Goal: Find specific page/section: Find specific page/section

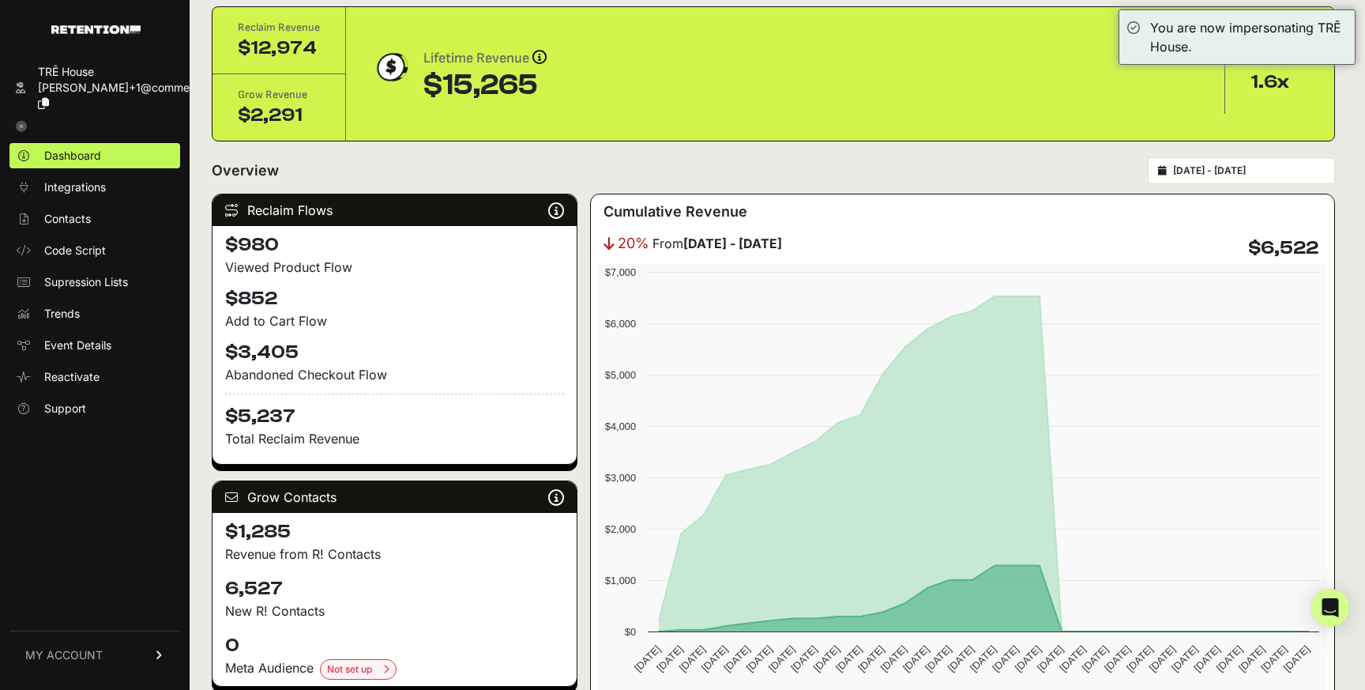
scroll to position [80, 0]
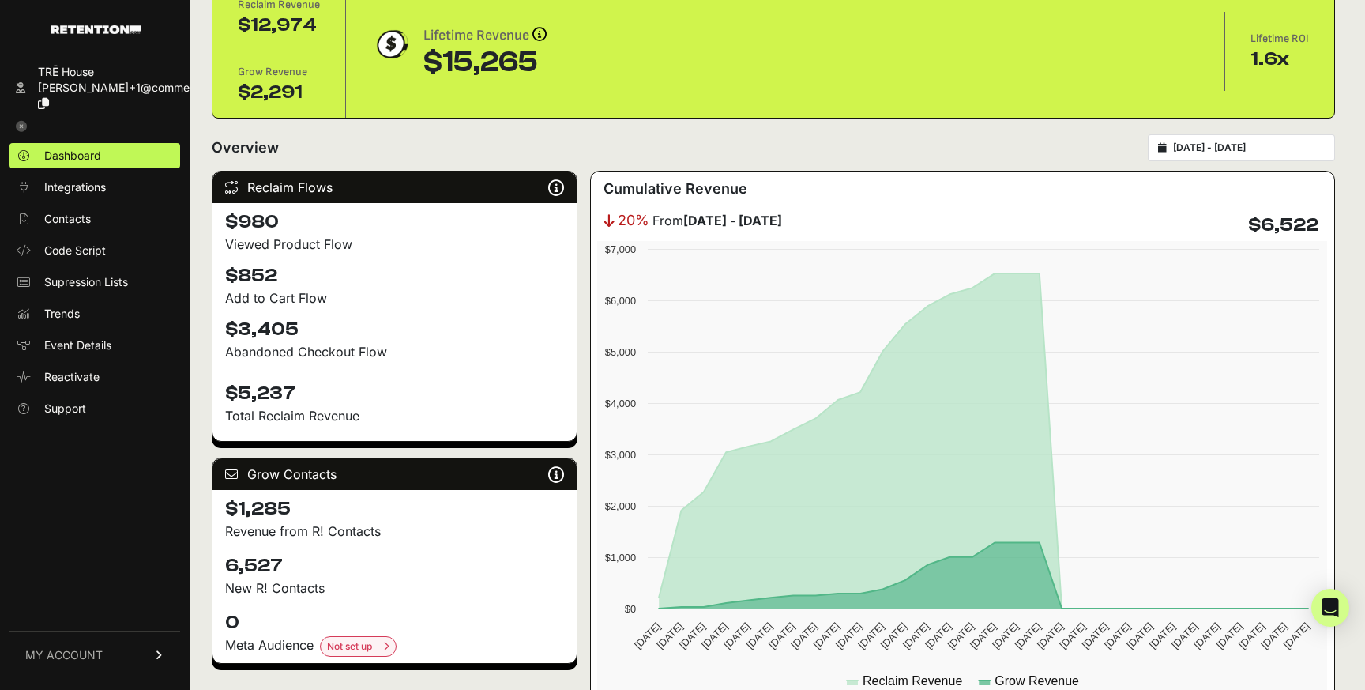
click at [1190, 156] on div "[DATE] - [DATE]" at bounding box center [1241, 147] width 187 height 27
click at [1202, 148] on input "[DATE] - [DATE]" at bounding box center [1249, 147] width 152 height 13
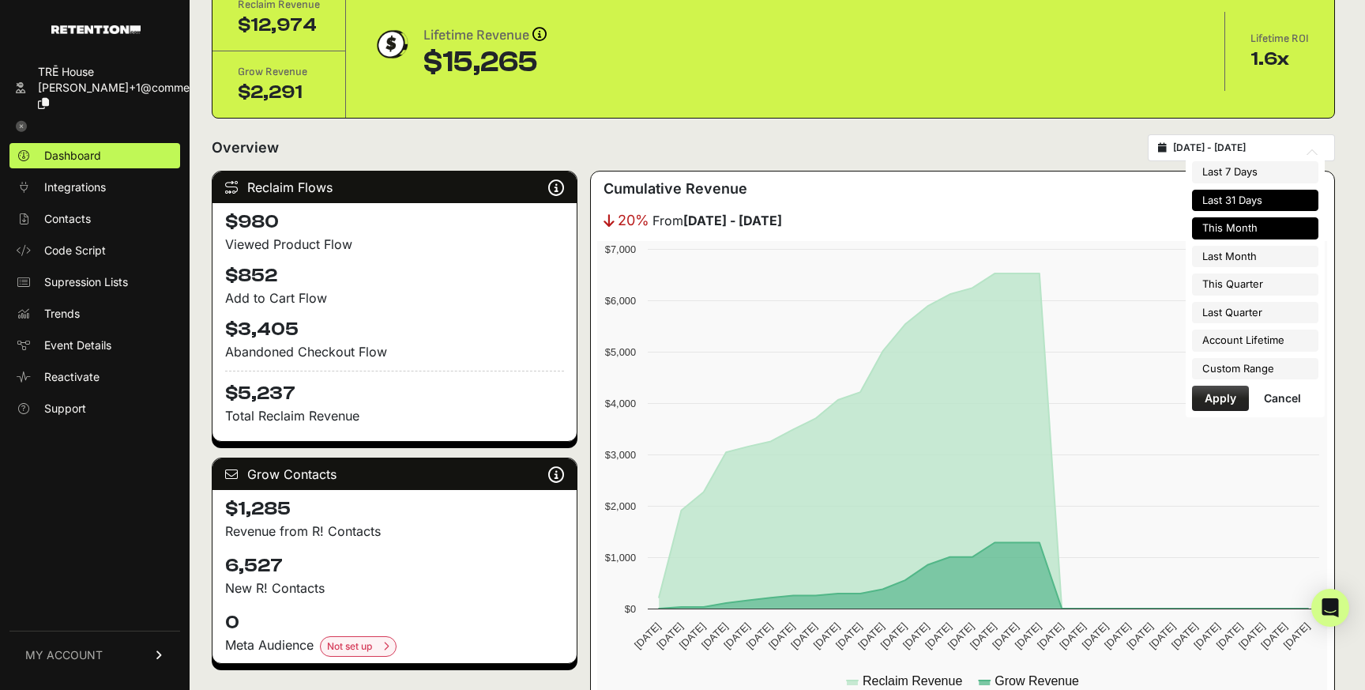
click at [1227, 197] on li "Last 31 Days" at bounding box center [1255, 201] width 126 height 22
type input "[DATE] - [DATE]"
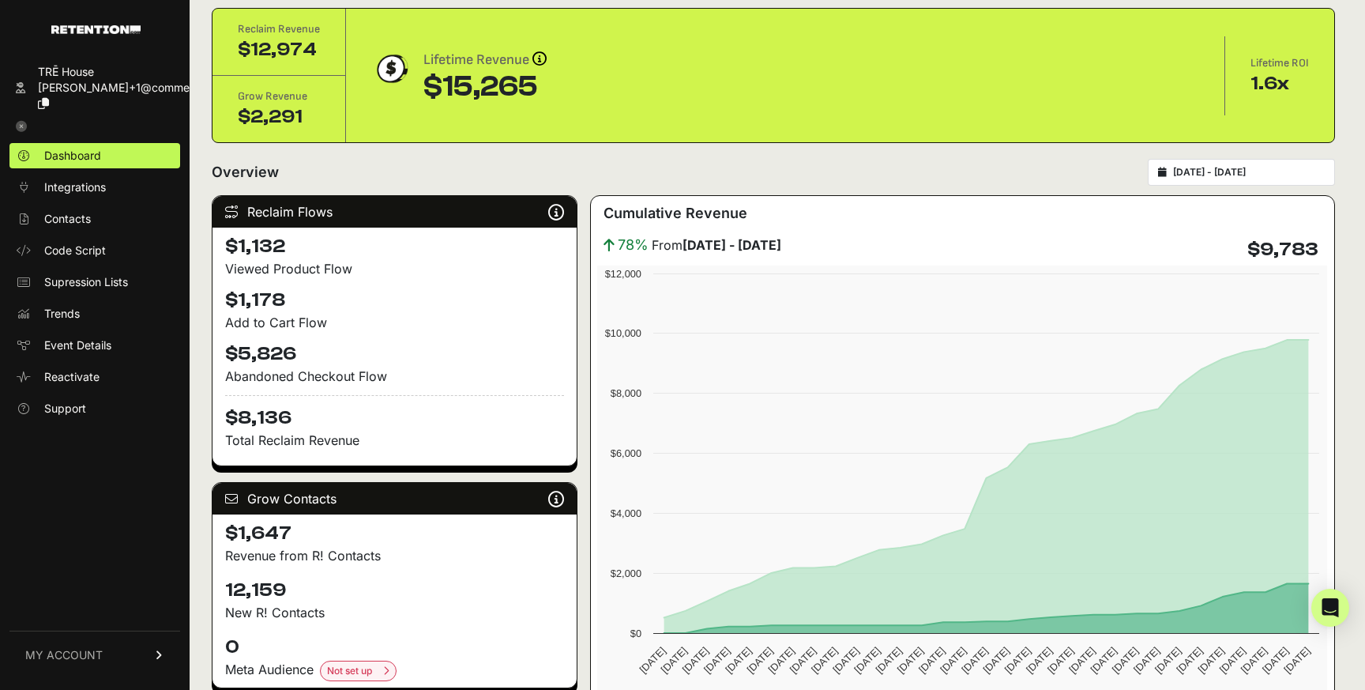
scroll to position [77, 0]
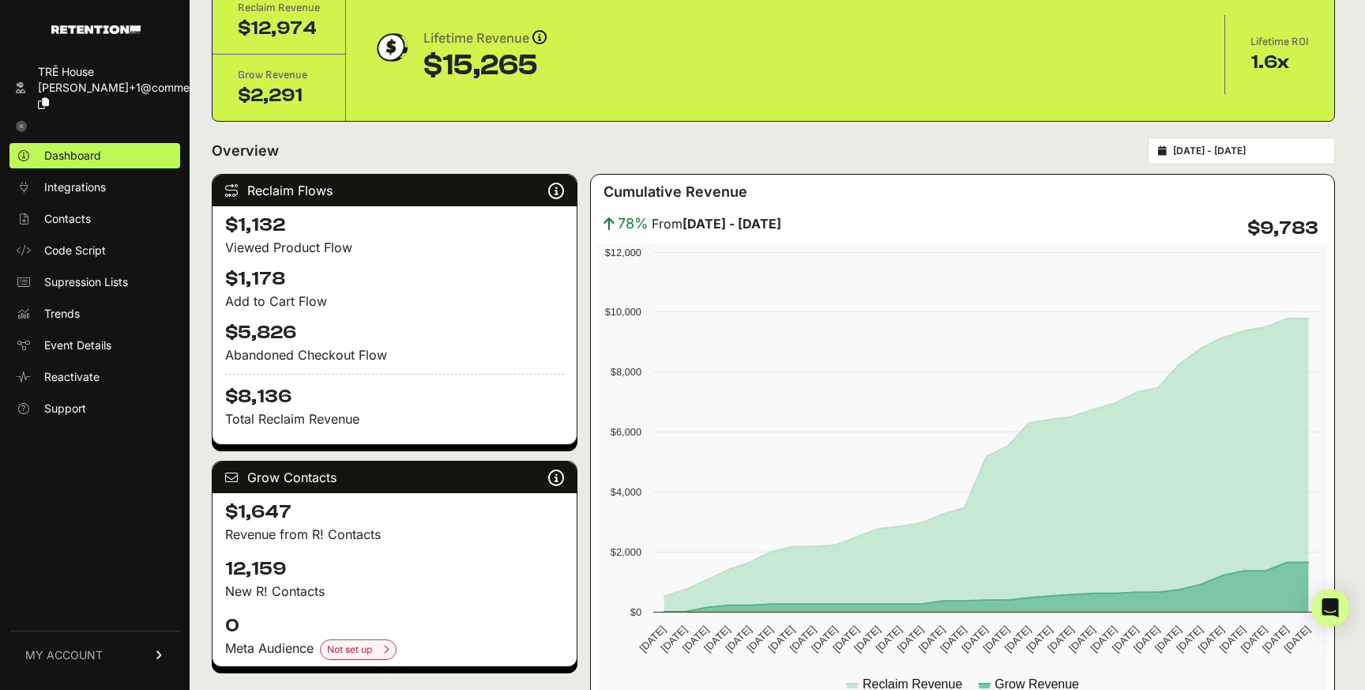
click at [36, 75] on link "TRĒ House [PERSON_NAME]+1@commerc..." at bounding box center [94, 87] width 171 height 57
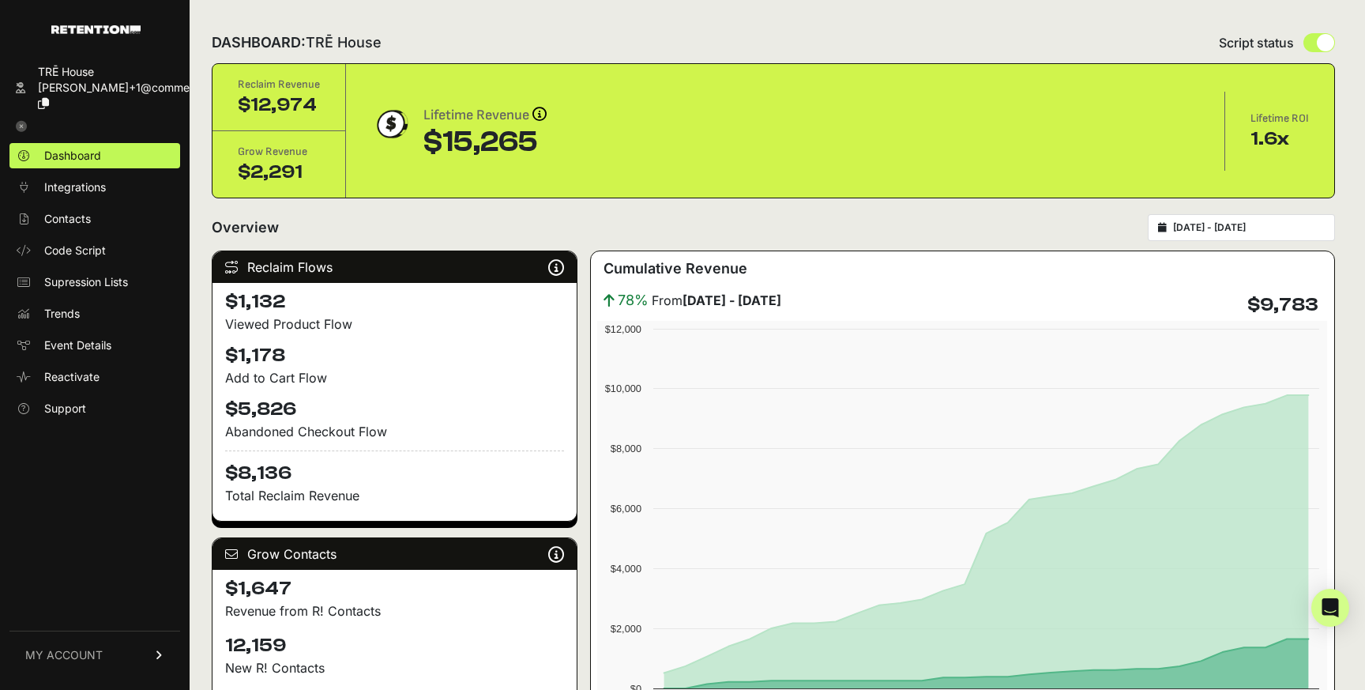
click at [22, 82] on icon at bounding box center [20, 87] width 9 height 11
click at [24, 121] on icon at bounding box center [21, 126] width 11 height 11
